Goal: Information Seeking & Learning: Find specific fact

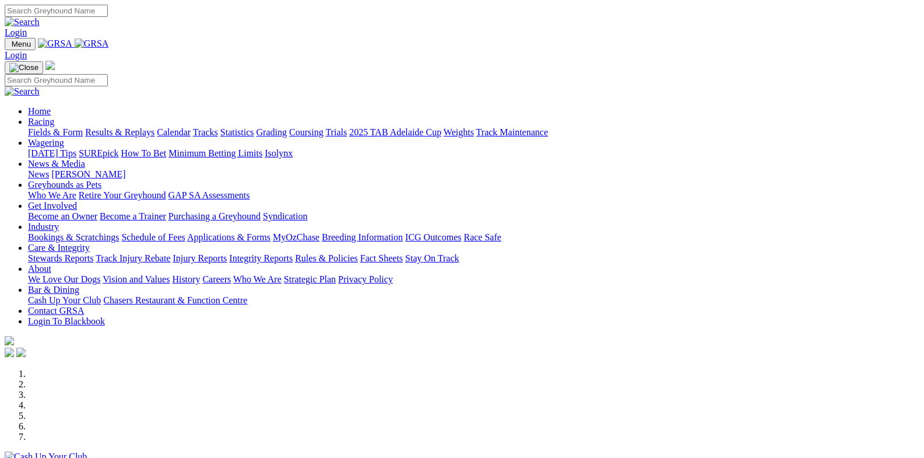
click at [54, 117] on link "Racing" at bounding box center [41, 122] width 26 height 10
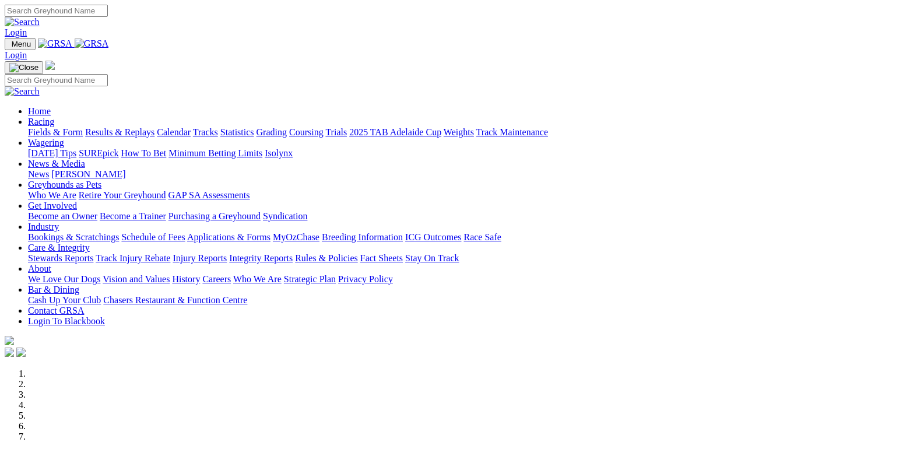
click at [55, 127] on link "Fields & Form" at bounding box center [55, 132] width 55 height 10
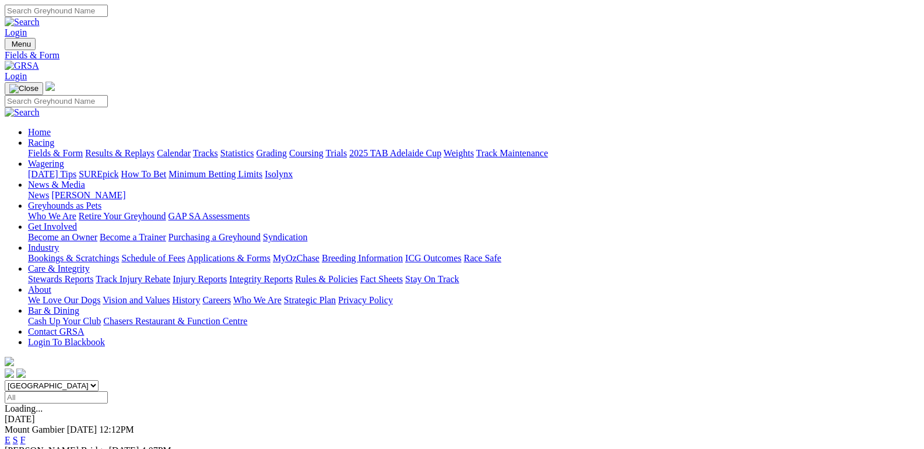
click at [26, 435] on link "F" at bounding box center [22, 440] width 5 height 10
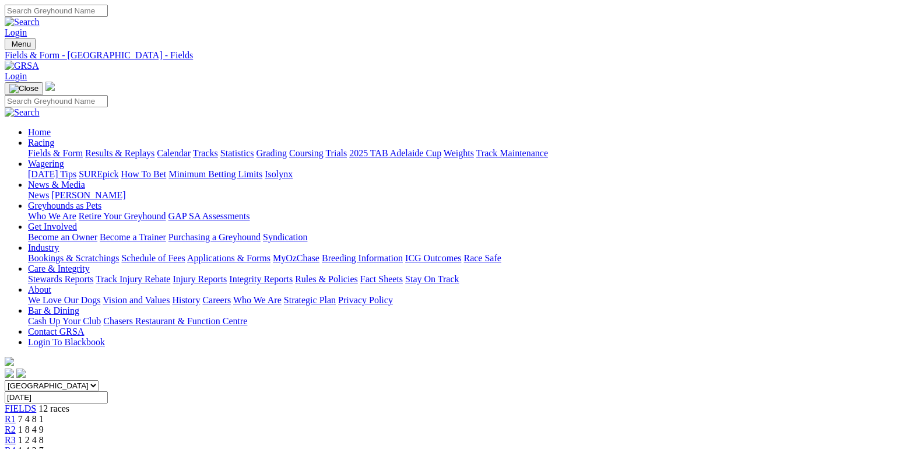
click at [139, 148] on link "Results & Replays" at bounding box center [119, 153] width 69 height 10
